Goal: Information Seeking & Learning: Stay updated

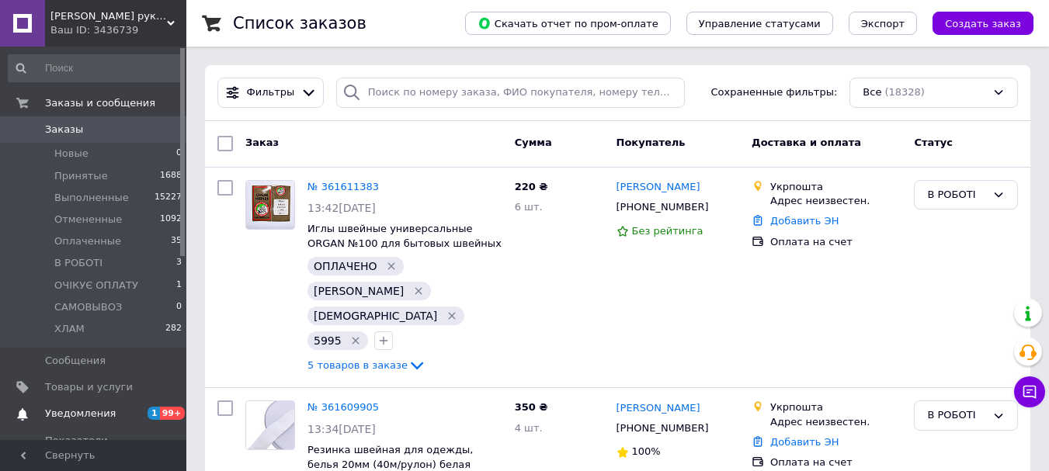
click at [78, 415] on span "Уведомления" at bounding box center [80, 414] width 71 height 14
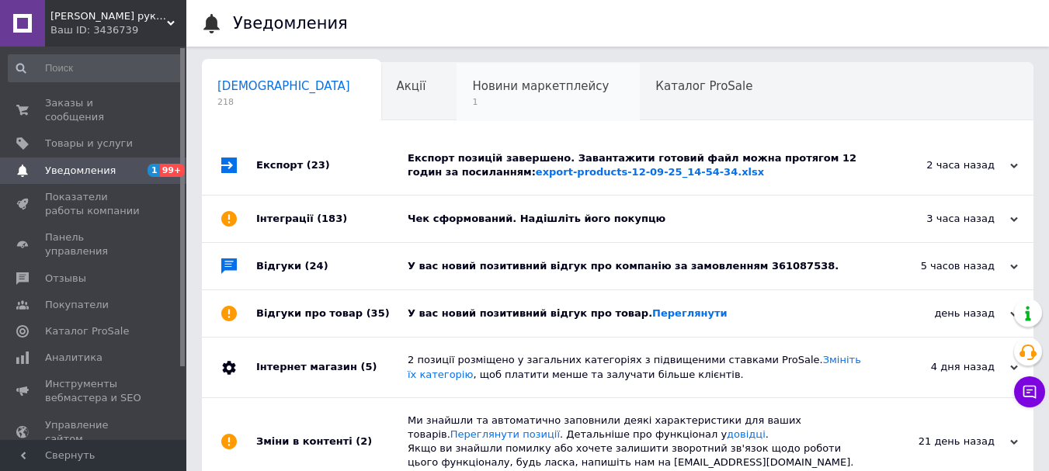
click at [472, 90] on span "Новини маркетплейсу" at bounding box center [540, 86] width 137 height 14
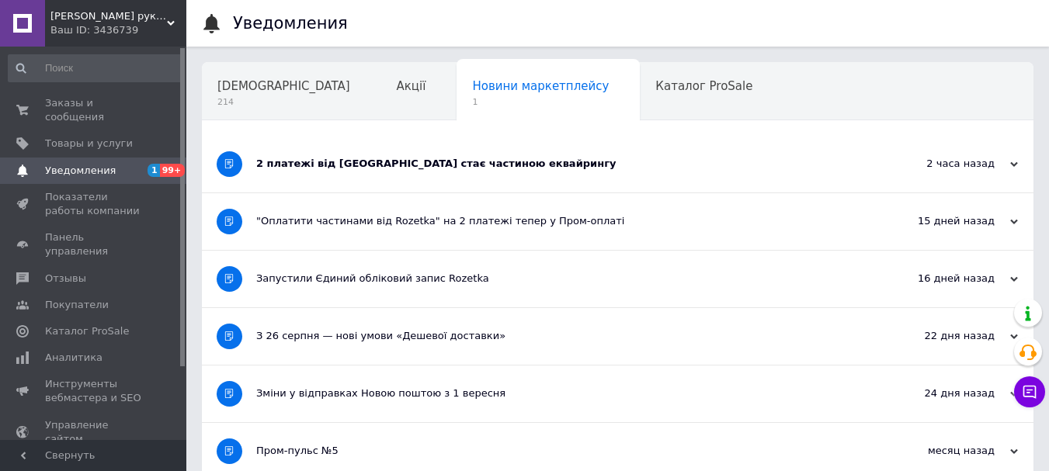
click at [367, 165] on div "2 платежі від Rozetka стає частиною еквайрингу" at bounding box center [559, 164] width 606 height 14
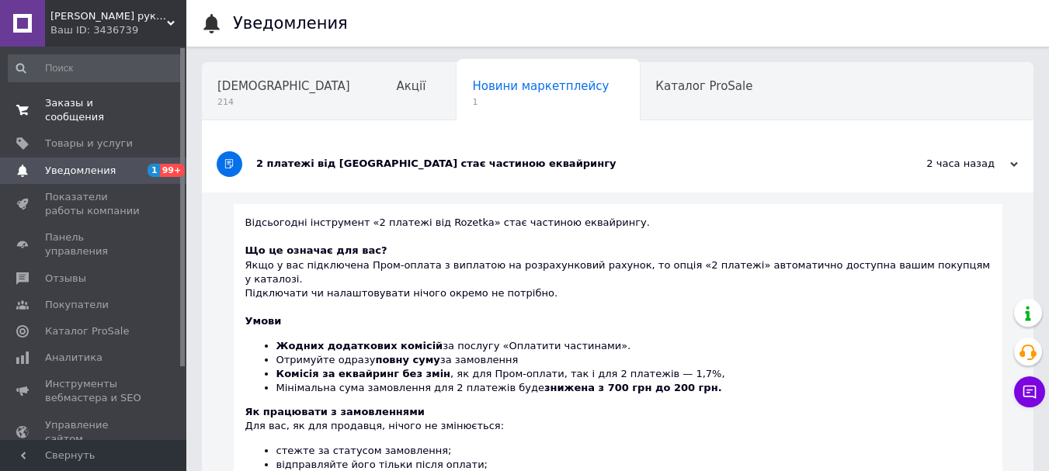
click at [64, 100] on span "Заказы и сообщения" at bounding box center [94, 110] width 99 height 28
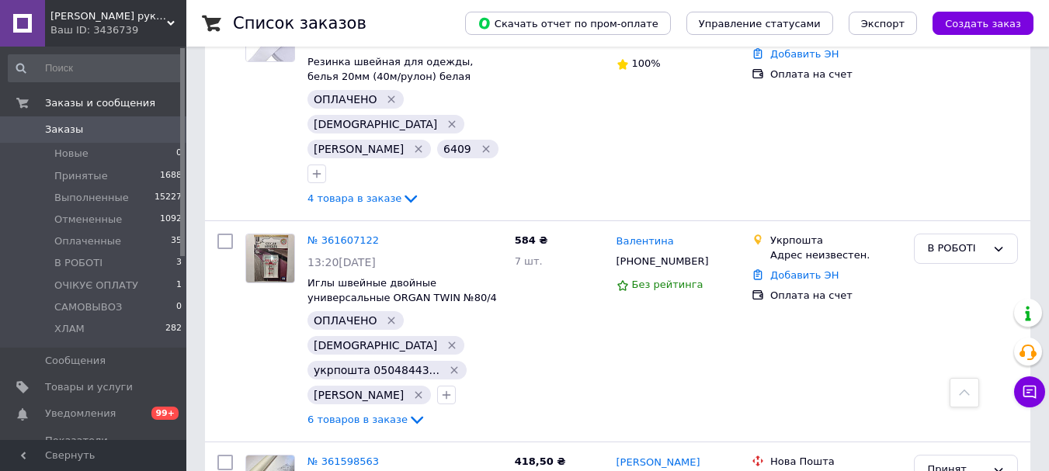
scroll to position [78, 0]
